Goal: Task Accomplishment & Management: Manage account settings

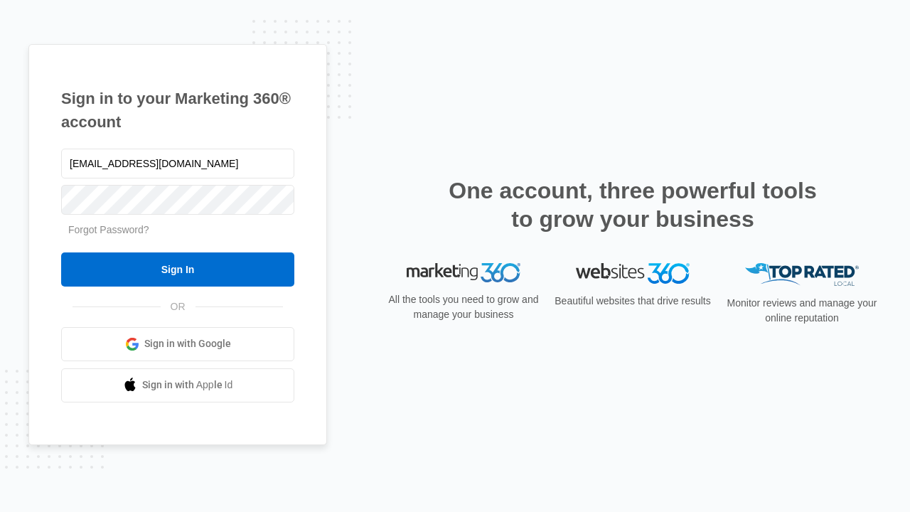
type input "dankie614@gmail.com"
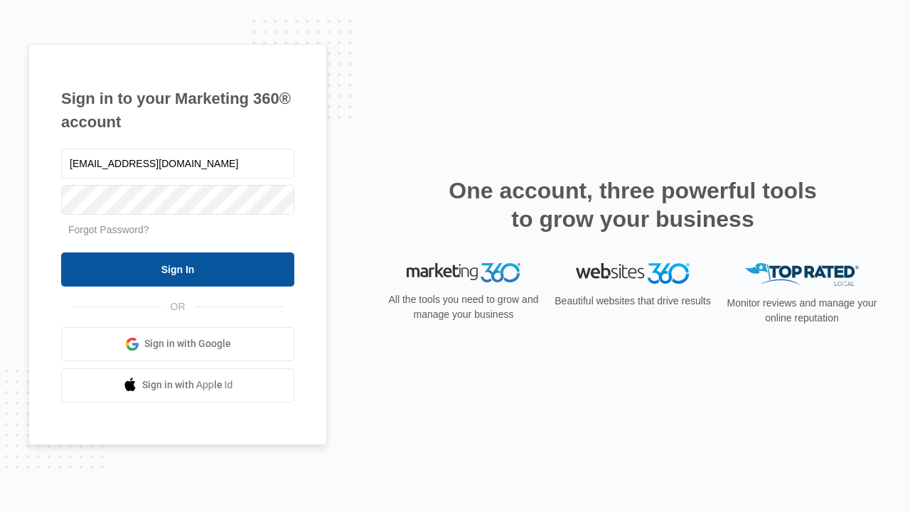
click at [178, 269] on input "Sign In" at bounding box center [177, 269] width 233 height 34
